Goal: Information Seeking & Learning: Learn about a topic

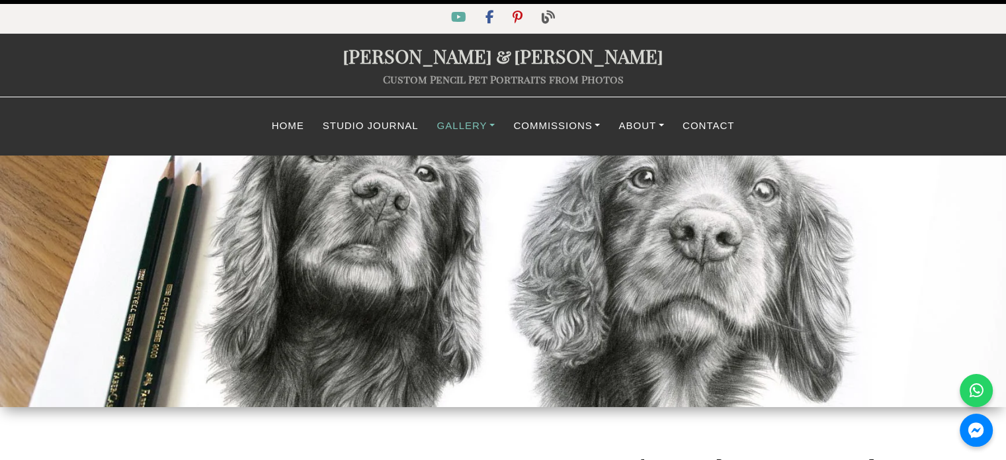
click at [452, 118] on link "Gallery" at bounding box center [466, 126] width 77 height 26
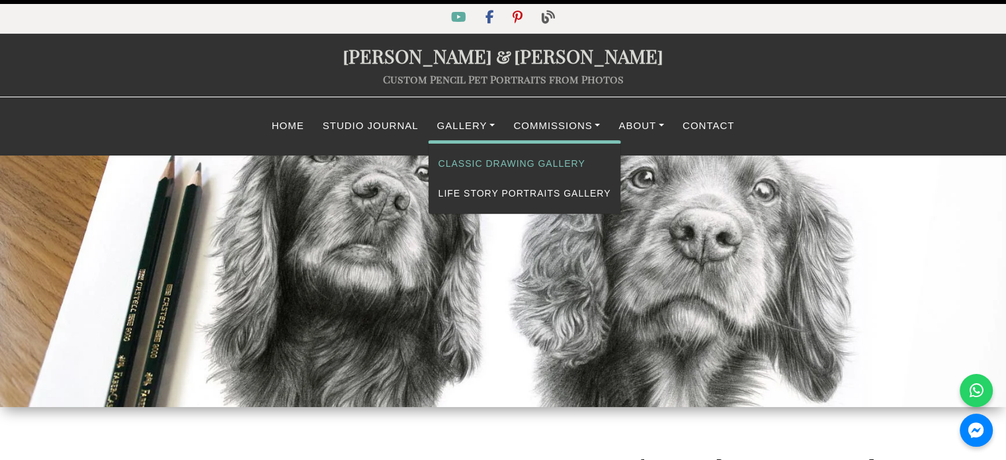
click at [524, 161] on link "Classic Drawing Gallery" at bounding box center [524, 164] width 192 height 30
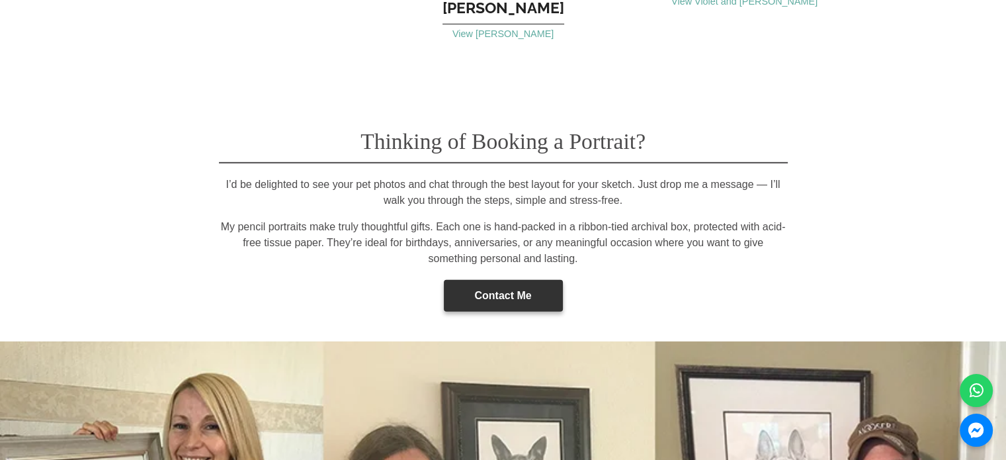
scroll to position [9040, 0]
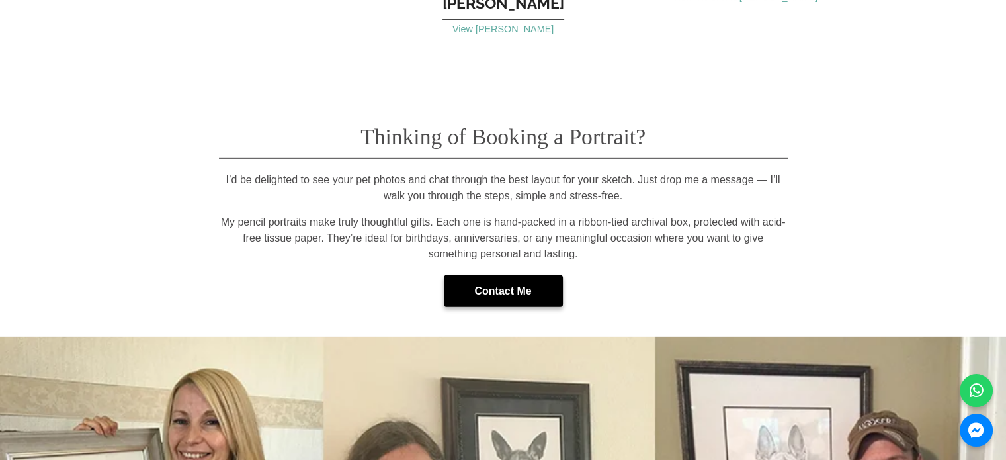
click at [510, 275] on link "Contact Me" at bounding box center [503, 291] width 119 height 32
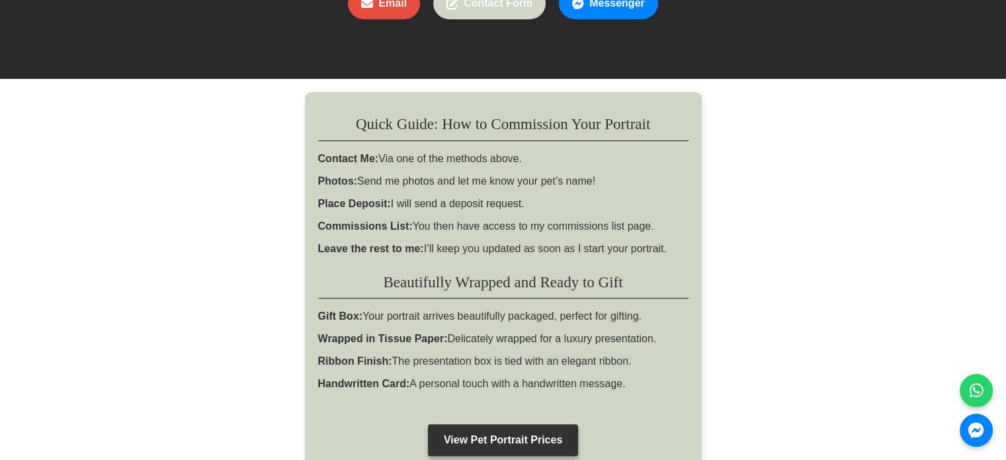
scroll to position [700, 0]
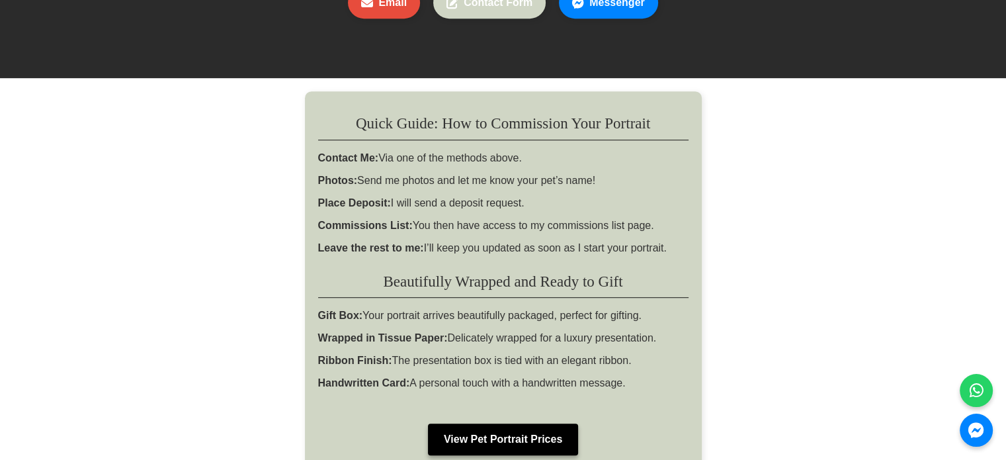
click at [491, 423] on link "View Pet Portrait Prices" at bounding box center [503, 439] width 150 height 32
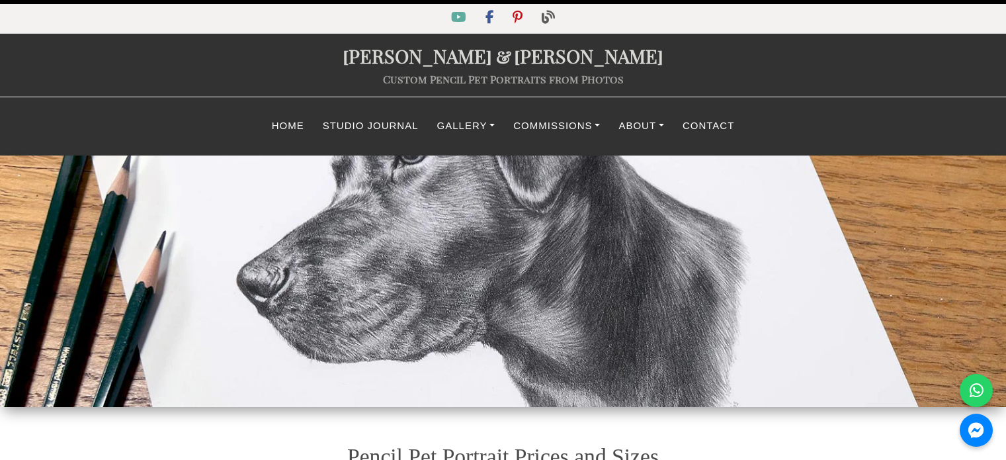
select select "GBP"
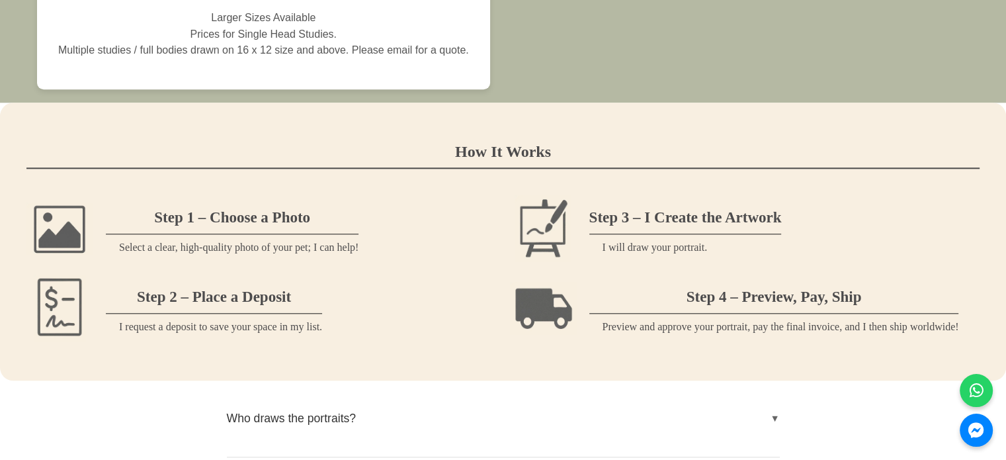
scroll to position [1370, 0]
